Goal: Information Seeking & Learning: Learn about a topic

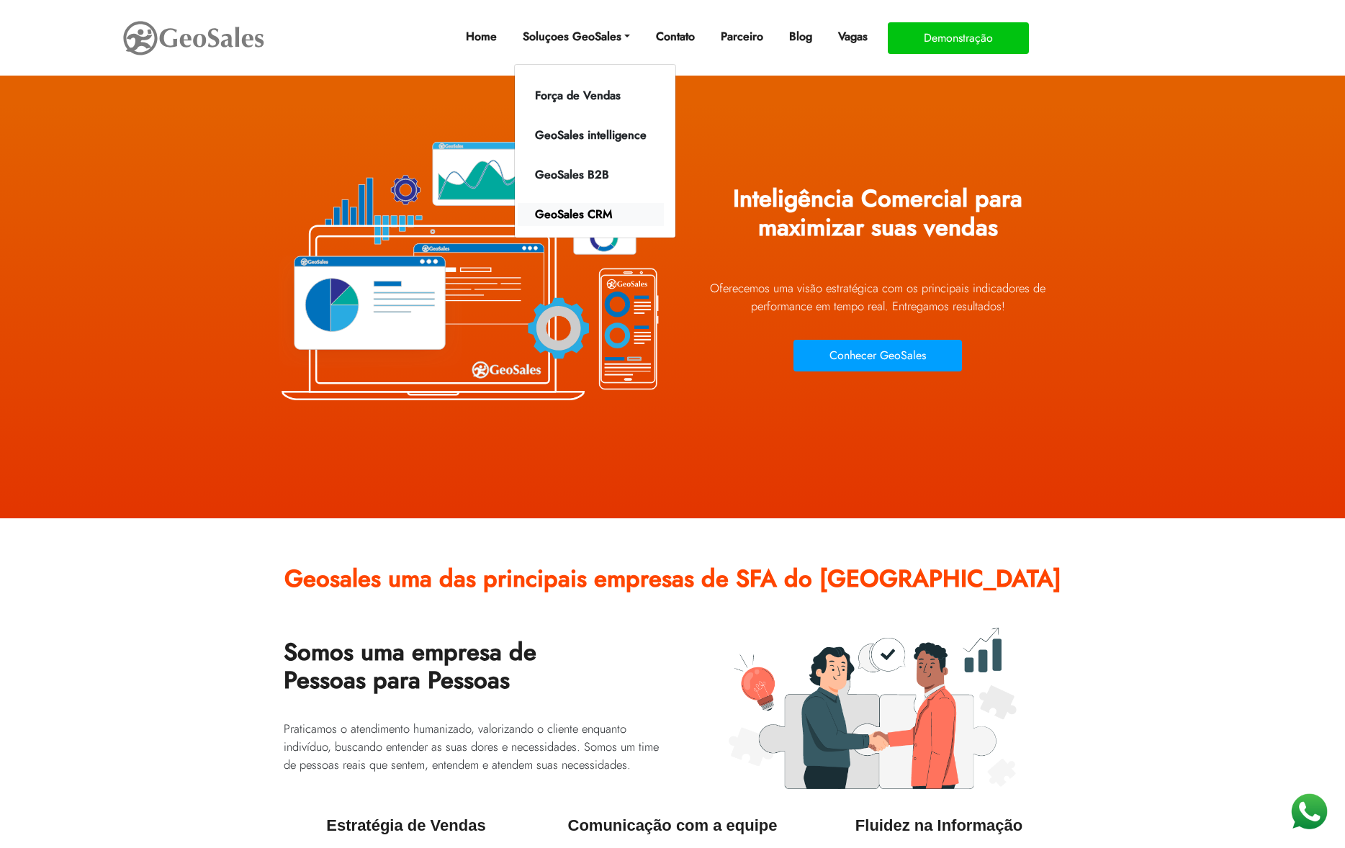
click at [578, 214] on link "GeoSales CRM" at bounding box center [591, 214] width 146 height 23
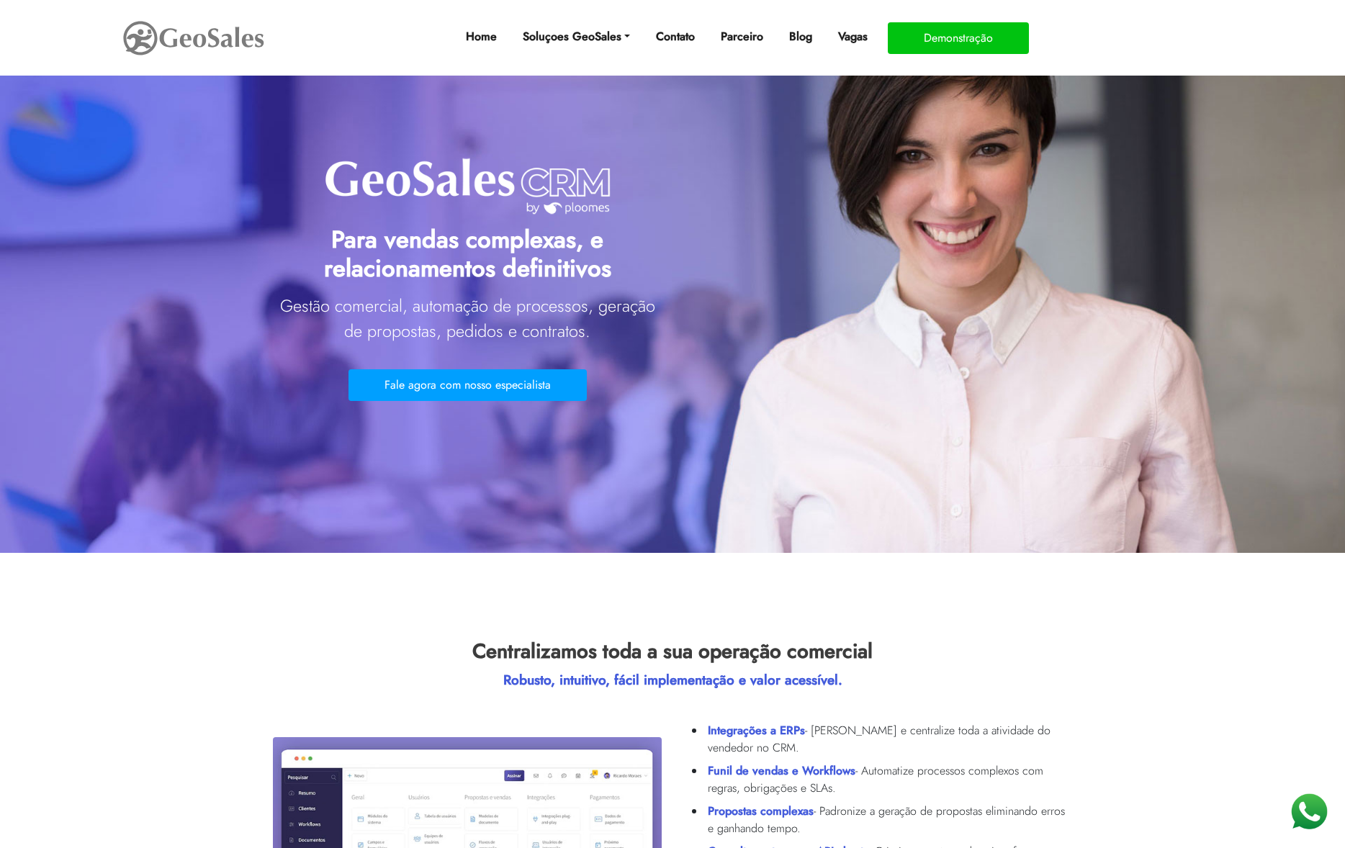
drag, startPoint x: 395, startPoint y: 189, endPoint x: 975, endPoint y: 601, distance: 711.7
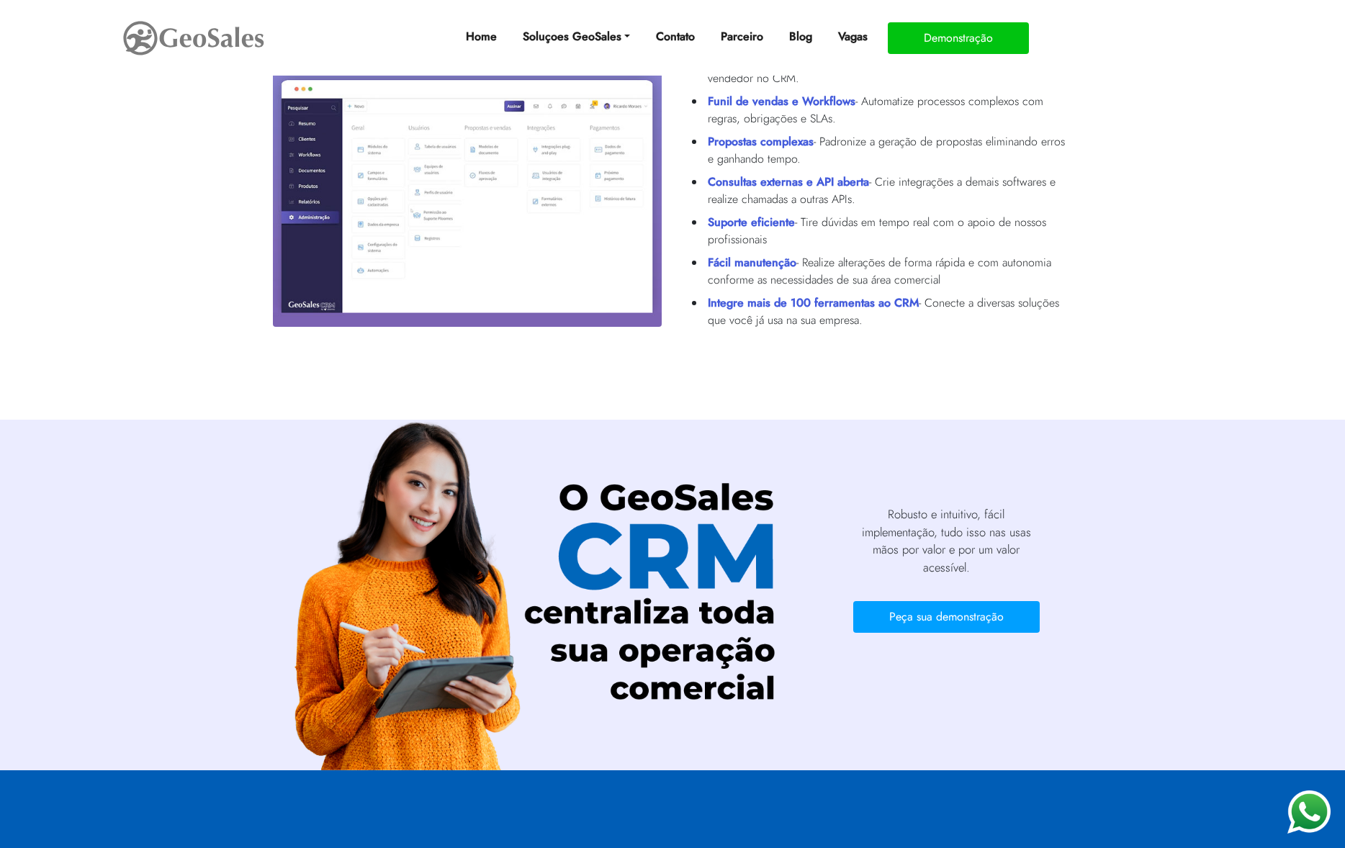
scroll to position [483, 0]
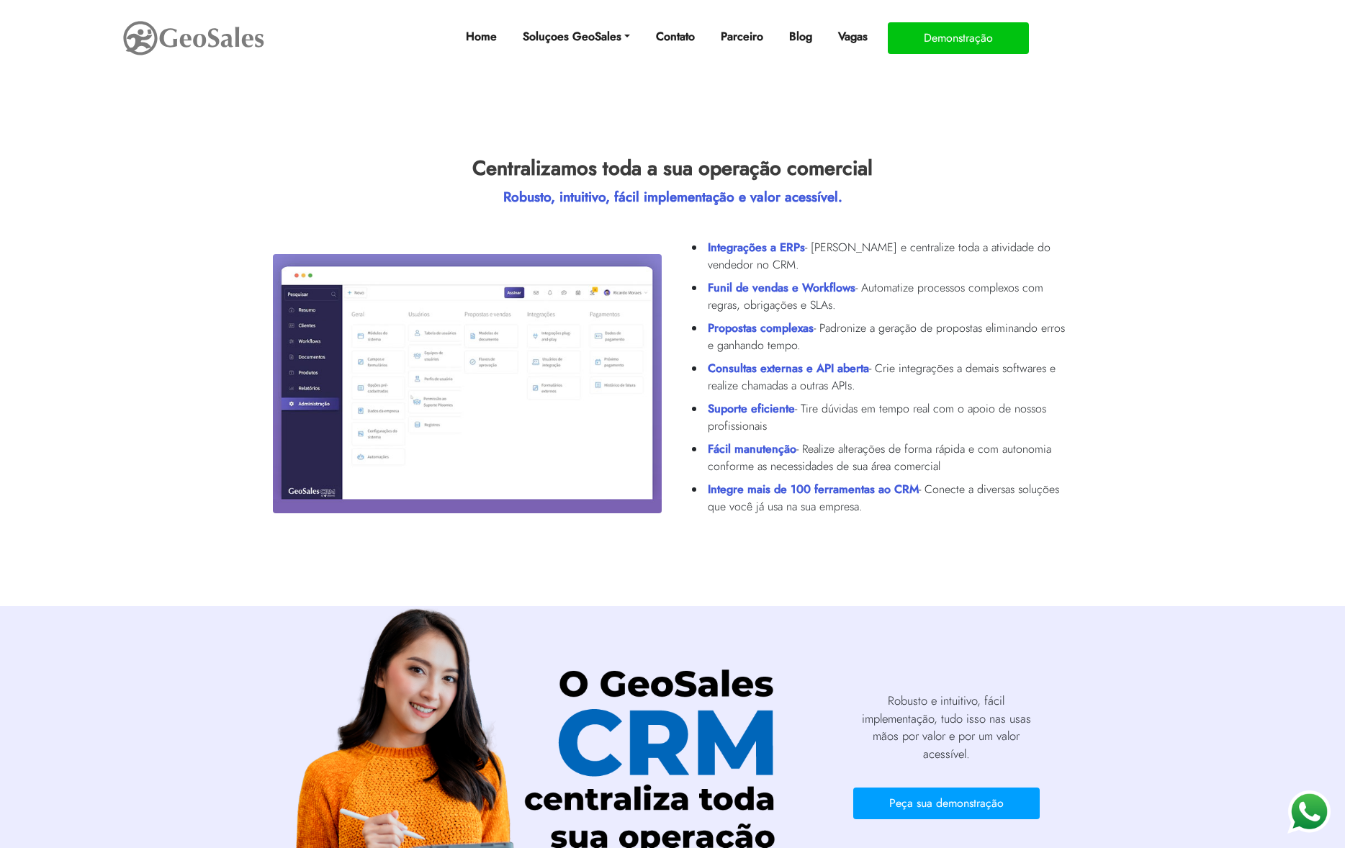
click at [339, 407] on img at bounding box center [467, 383] width 389 height 259
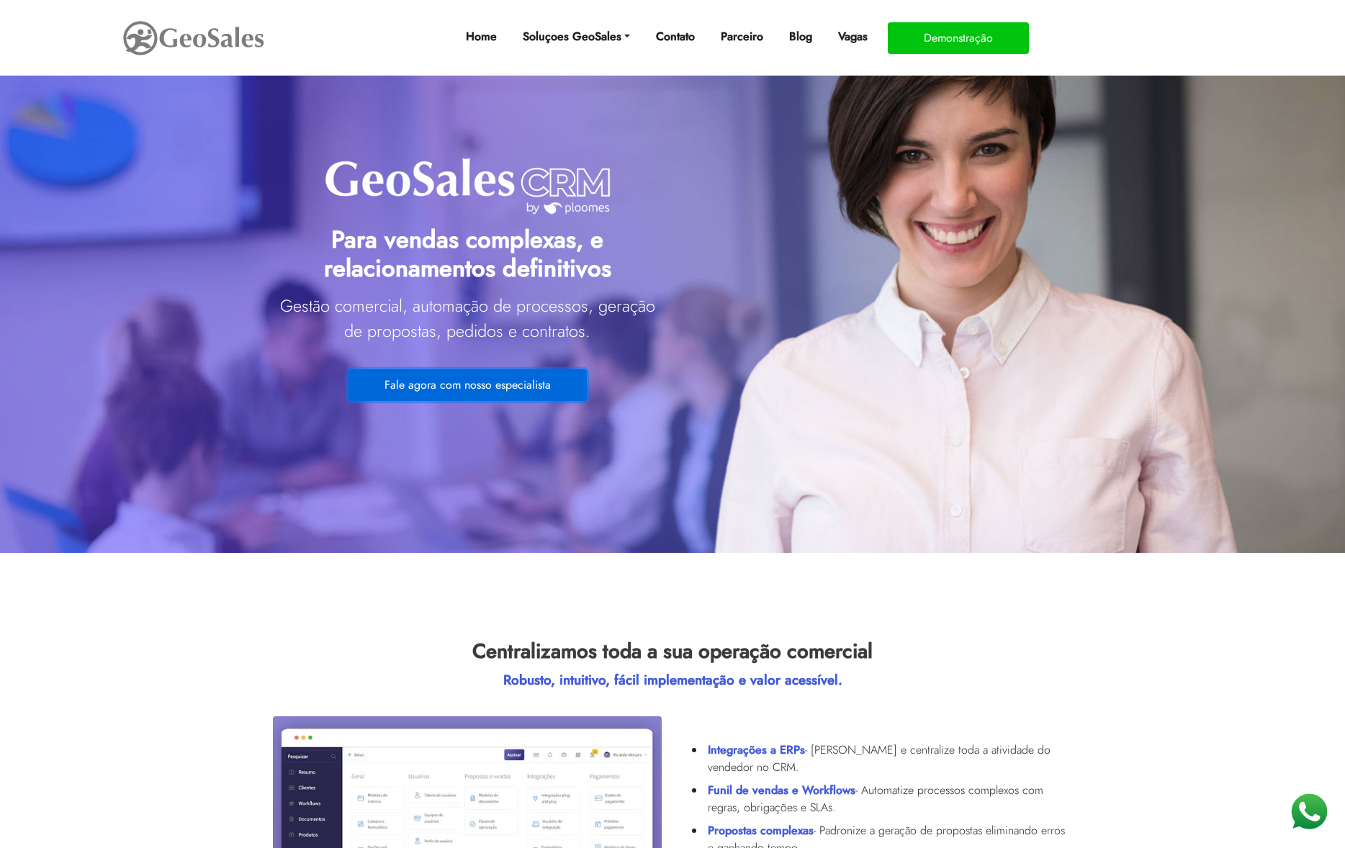
click at [437, 376] on button "Fale agora com nosso especialista" at bounding box center [468, 385] width 238 height 32
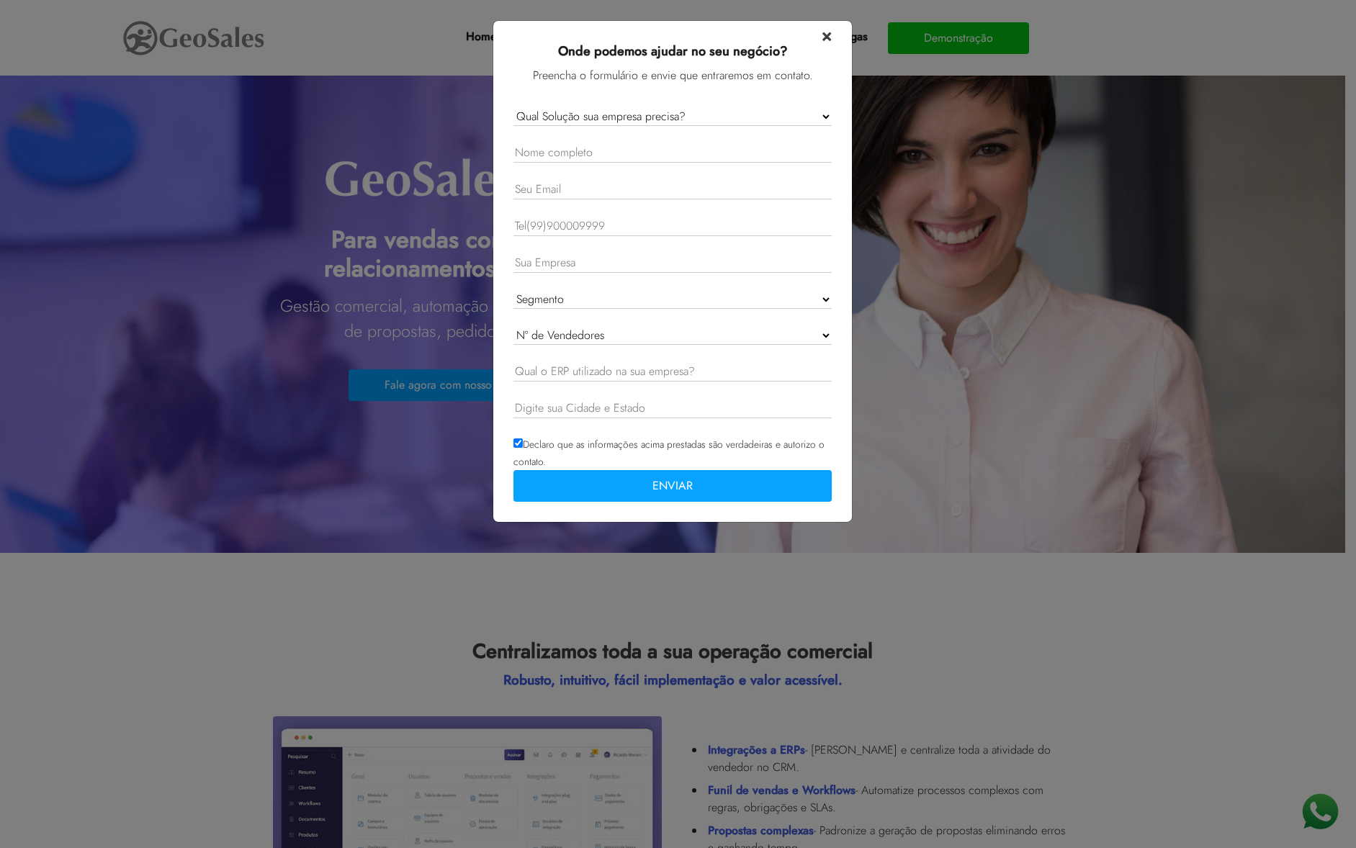
click at [828, 40] on span "×" at bounding box center [827, 34] width 10 height 25
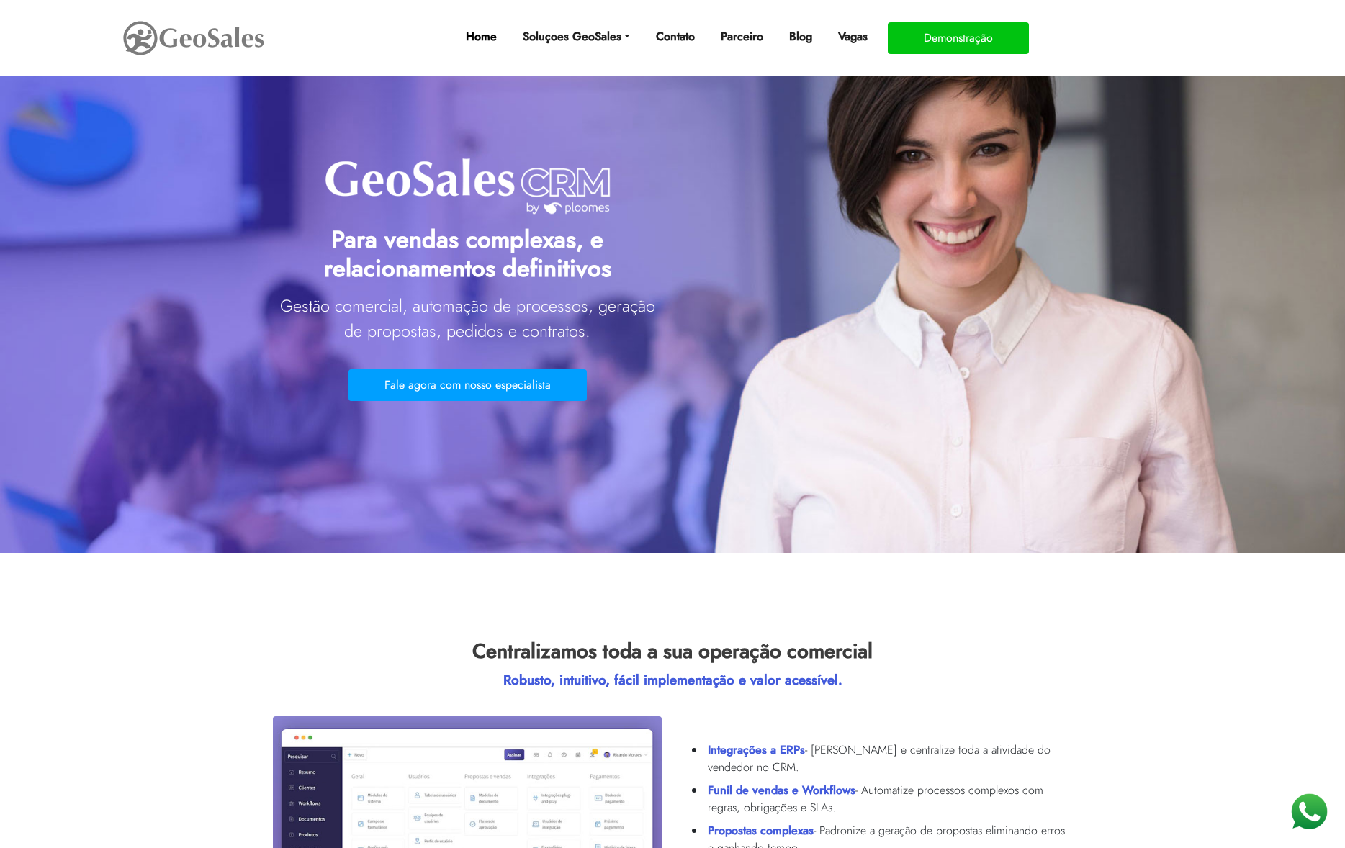
click at [472, 33] on link "Home" at bounding box center [481, 36] width 42 height 29
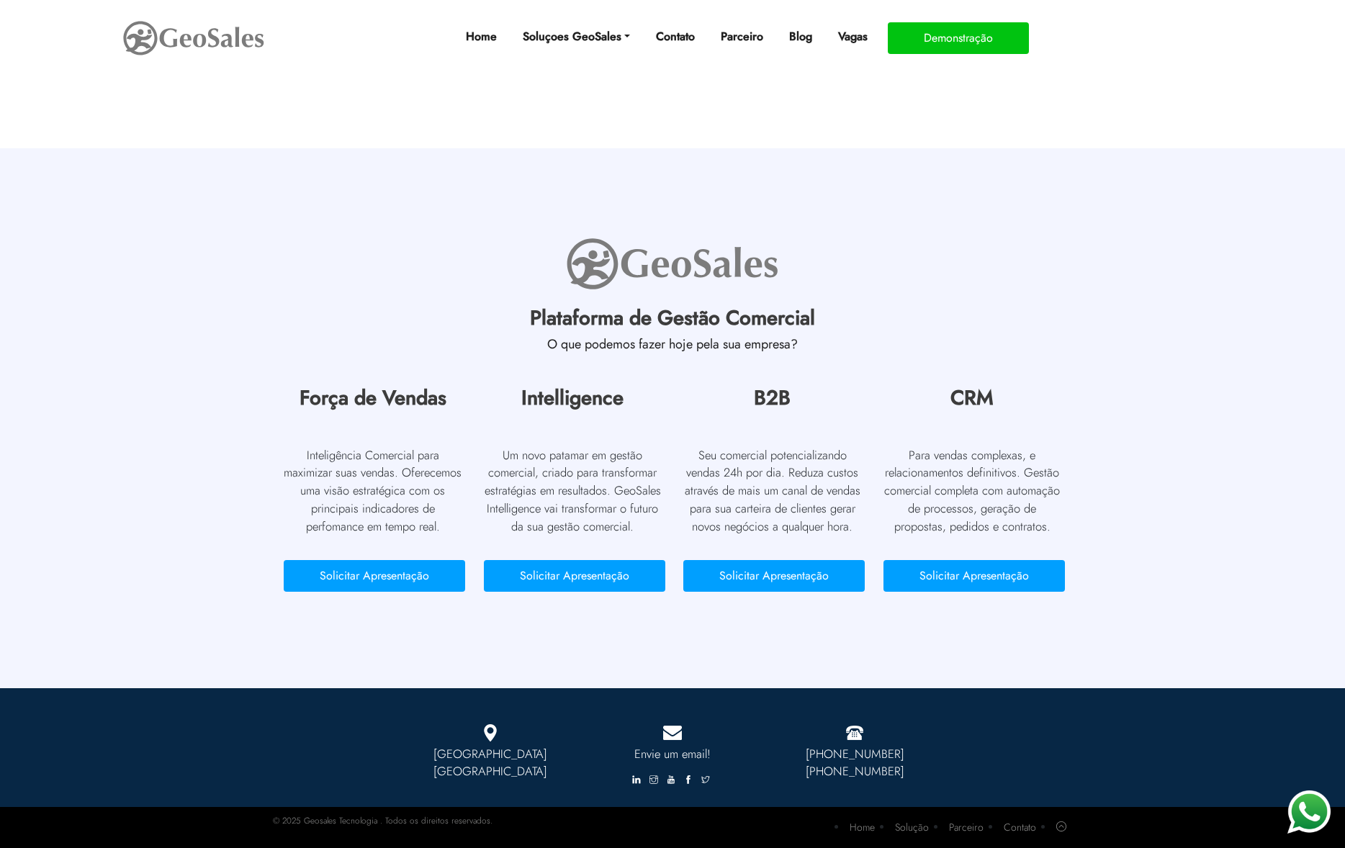
scroll to position [6463, 0]
